Goal: Task Accomplishment & Management: Use online tool/utility

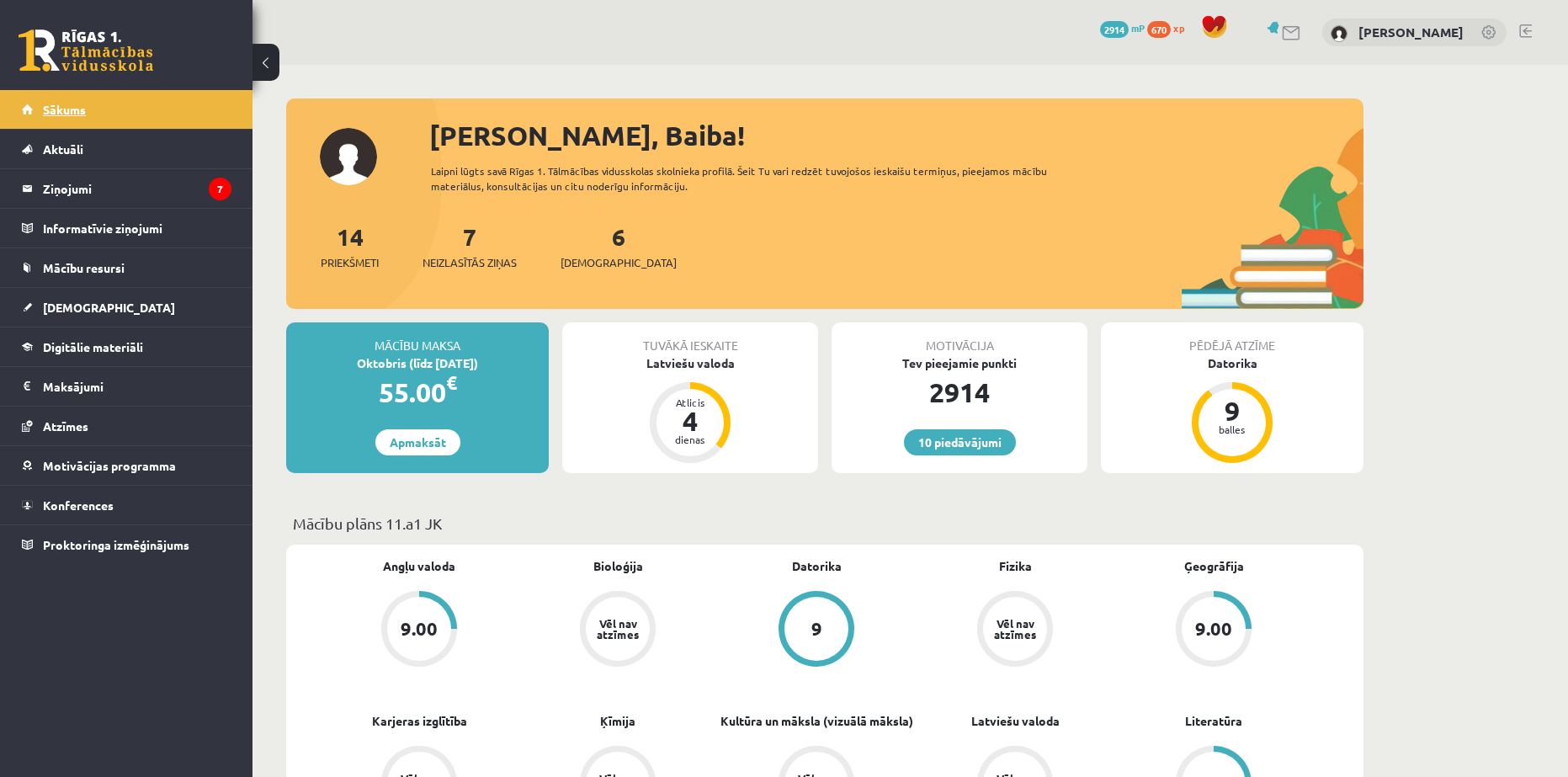
click at [47, 114] on span "Sākums" at bounding box center [65, 110] width 43 height 15
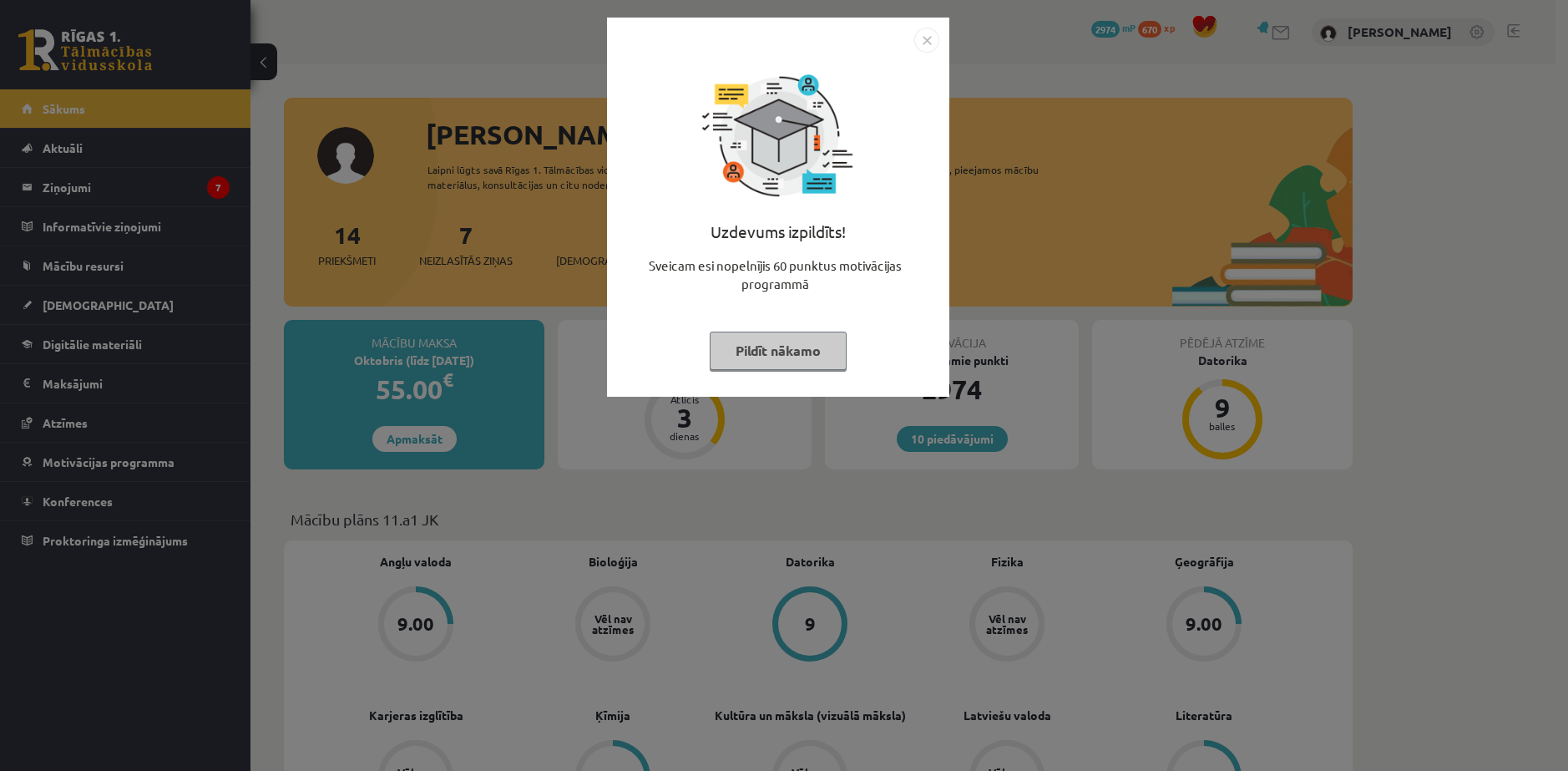
click at [747, 341] on button "Pildīt nākamo" at bounding box center [777, 350] width 137 height 38
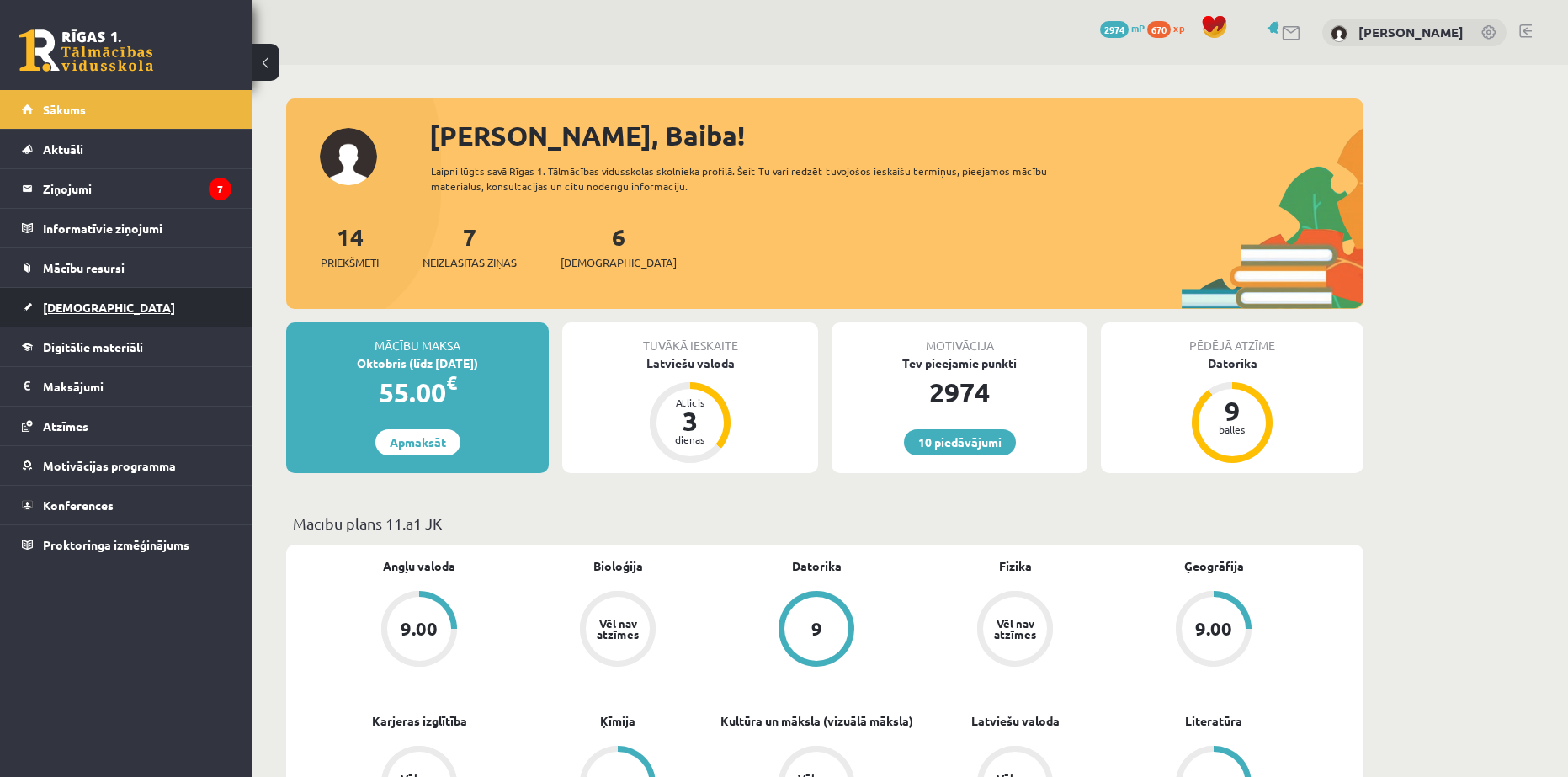
click at [46, 295] on link "[DEMOGRAPHIC_DATA]" at bounding box center [126, 306] width 210 height 38
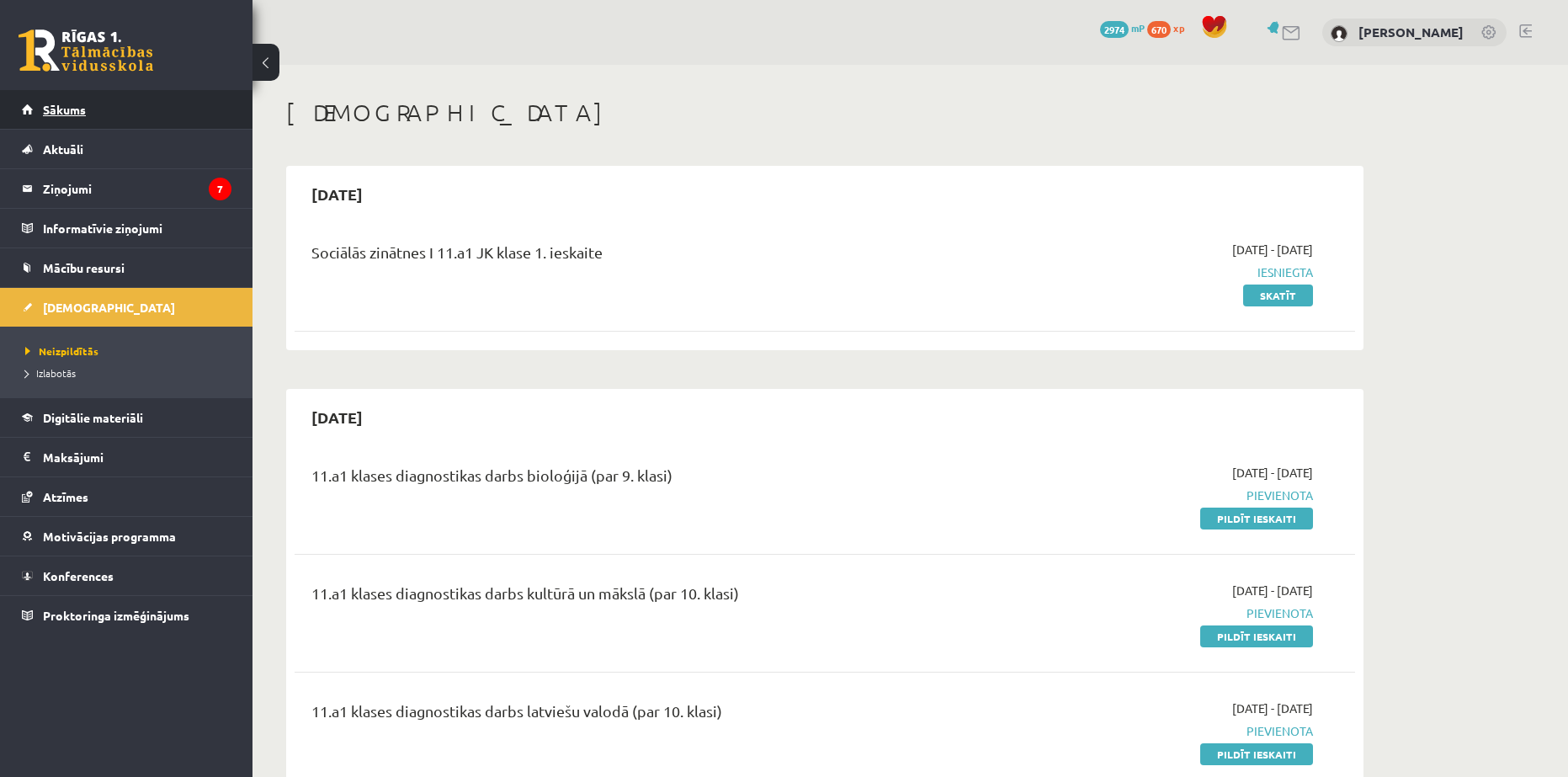
click at [46, 115] on span "Sākums" at bounding box center [65, 110] width 43 height 15
